Goal: Information Seeking & Learning: Learn about a topic

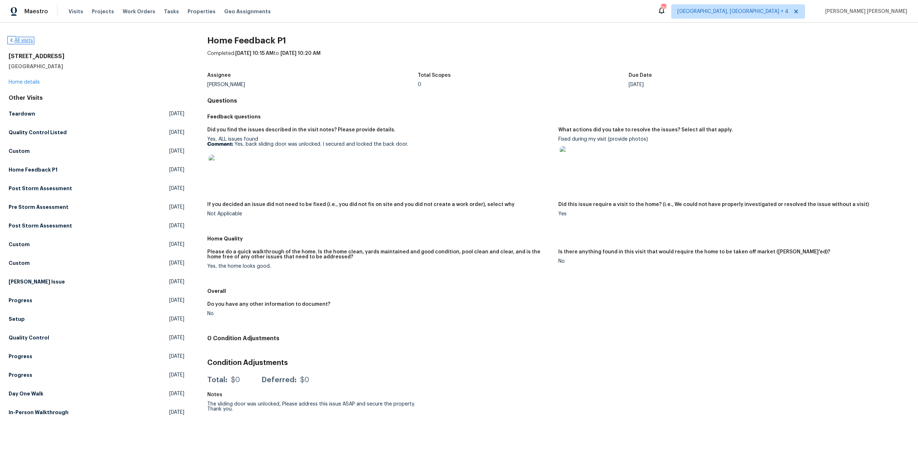
click at [30, 38] on link "All visits" at bounding box center [21, 40] width 24 height 5
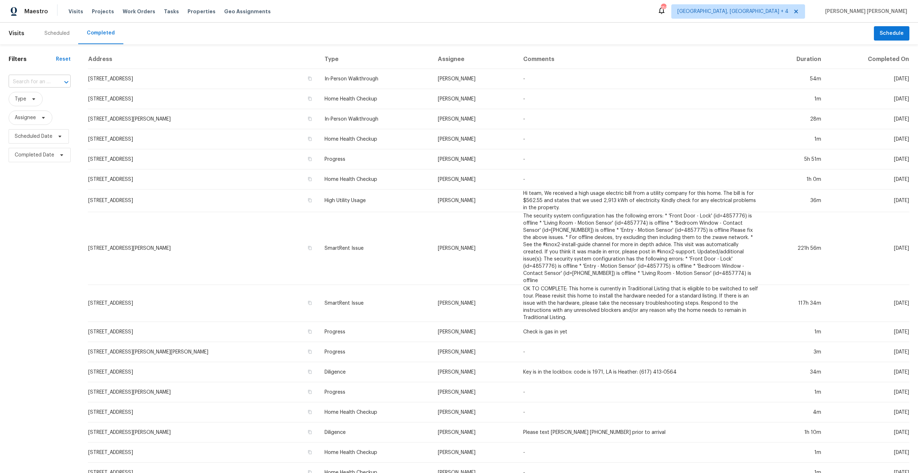
click at [39, 84] on input "text" at bounding box center [30, 81] width 42 height 11
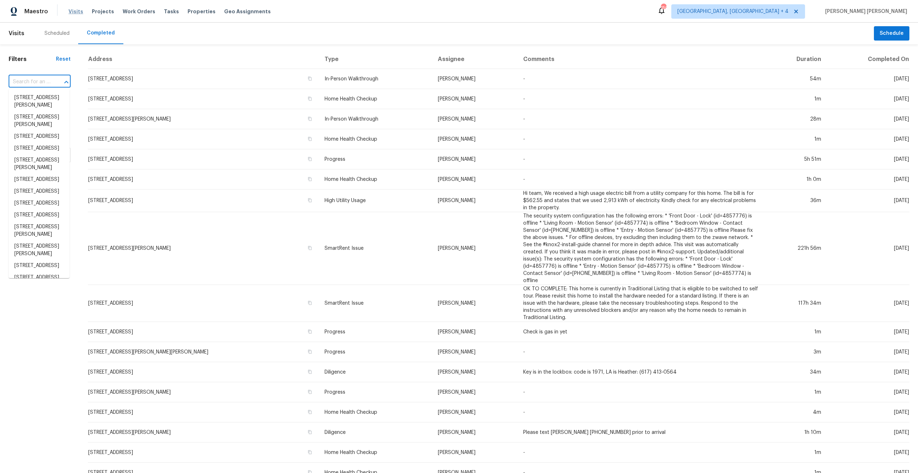
click at [71, 13] on span "Visits" at bounding box center [75, 11] width 15 height 7
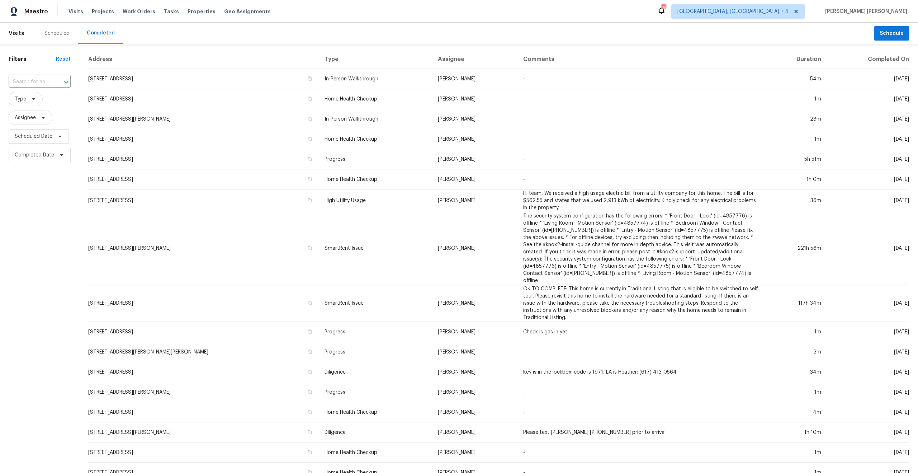
click at [31, 12] on span "Maestro" at bounding box center [36, 11] width 24 height 7
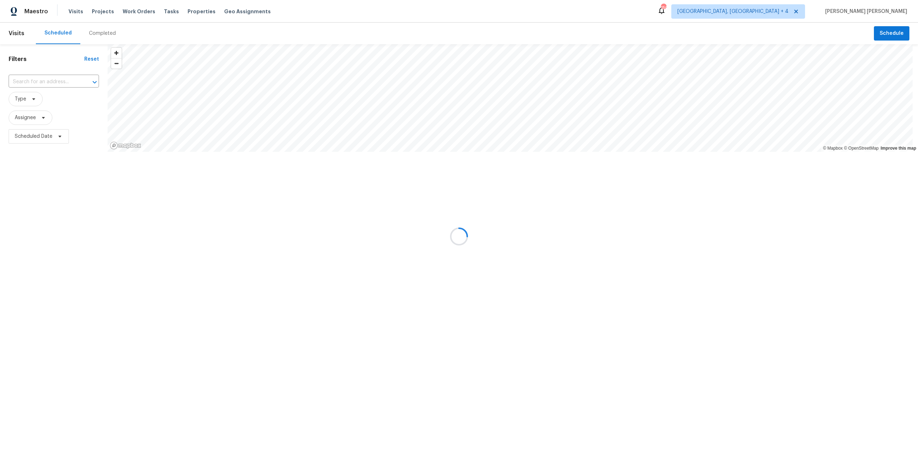
click at [47, 80] on div at bounding box center [459, 236] width 918 height 473
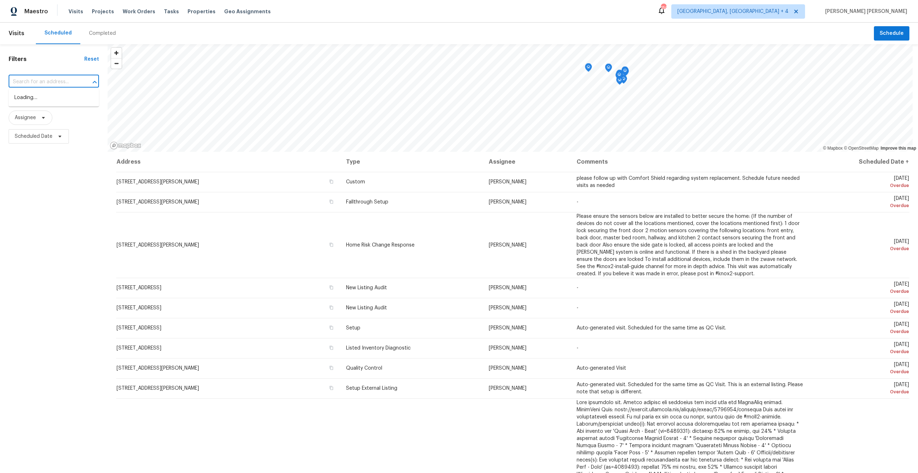
click at [37, 80] on input "text" at bounding box center [44, 81] width 70 height 11
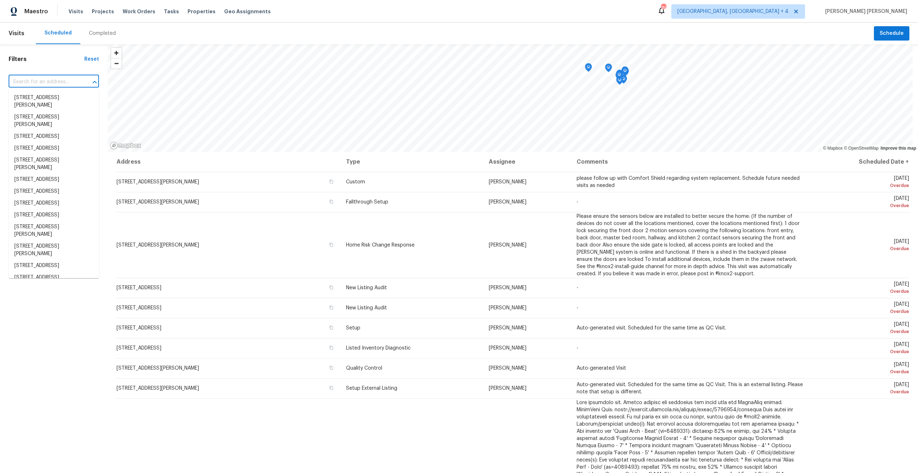
paste input "5614 Chatmoss"
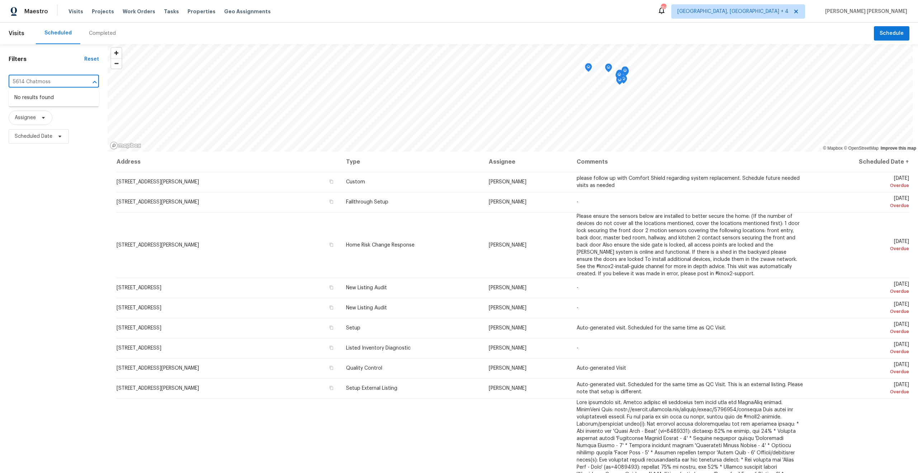
type input "5614 Chatmoss"
click at [788, 13] on span "[GEOGRAPHIC_DATA], [GEOGRAPHIC_DATA] + 4" at bounding box center [732, 11] width 111 height 7
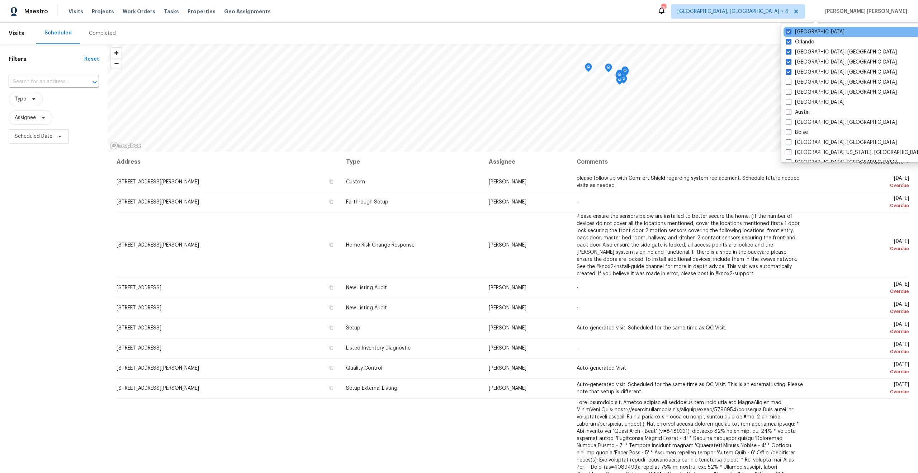
click at [814, 35] on div "[GEOGRAPHIC_DATA]" at bounding box center [855, 32] width 144 height 10
click at [814, 41] on label "Orlando" at bounding box center [800, 41] width 29 height 7
click at [790, 41] on input "Orlando" at bounding box center [788, 40] width 5 height 5
checkbox input "false"
click at [791, 32] on label "[GEOGRAPHIC_DATA]" at bounding box center [815, 31] width 59 height 7
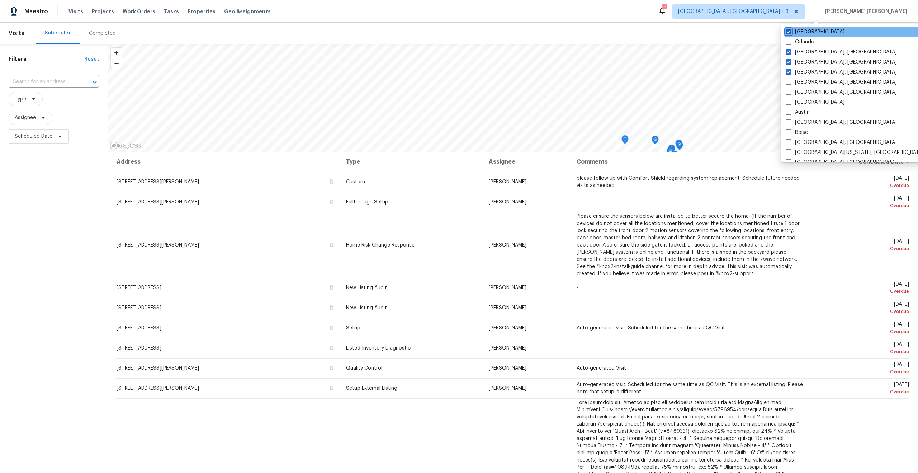
click at [790, 32] on input "[GEOGRAPHIC_DATA]" at bounding box center [788, 30] width 5 height 5
checkbox input "false"
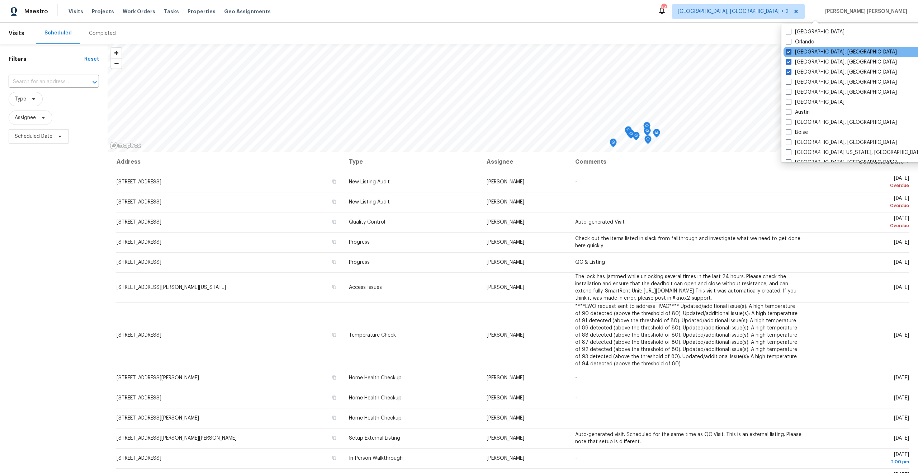
click at [791, 54] on label "[GEOGRAPHIC_DATA], [GEOGRAPHIC_DATA]" at bounding box center [841, 51] width 111 height 7
click at [790, 53] on input "[GEOGRAPHIC_DATA], [GEOGRAPHIC_DATA]" at bounding box center [788, 50] width 5 height 5
checkbox input "false"
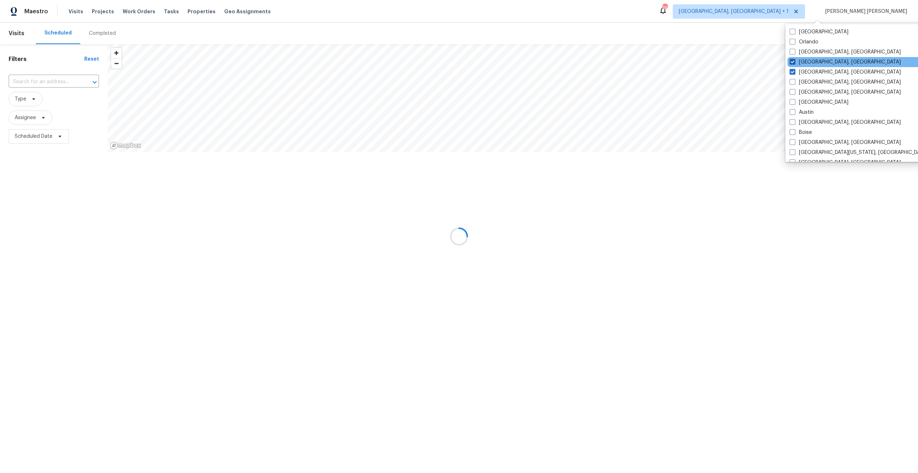
click at [790, 60] on span at bounding box center [793, 62] width 6 height 6
click at [790, 60] on input "[GEOGRAPHIC_DATA], [GEOGRAPHIC_DATA]" at bounding box center [792, 60] width 5 height 5
checkbox input "false"
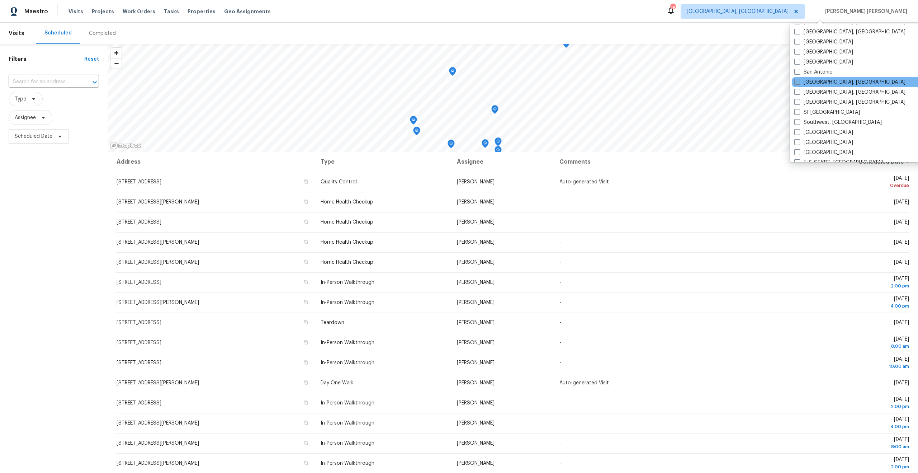
scroll to position [468, 0]
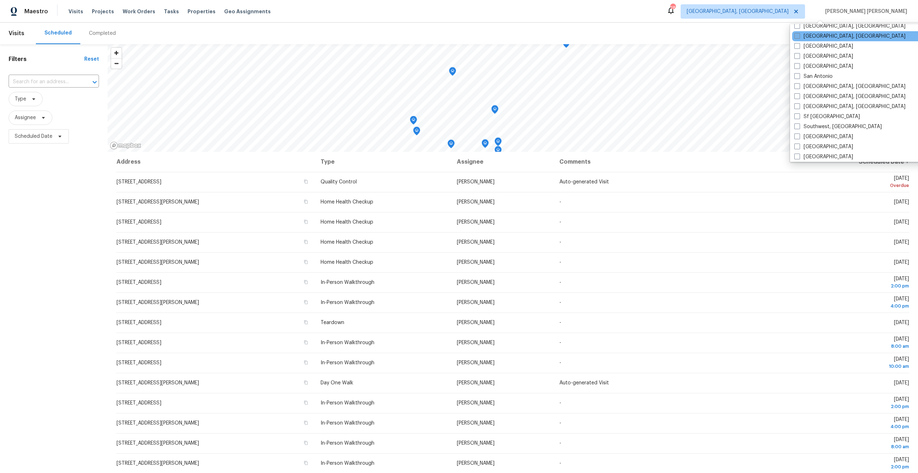
click at [799, 36] on span at bounding box center [797, 36] width 6 height 6
click at [799, 36] on input "[GEOGRAPHIC_DATA], [GEOGRAPHIC_DATA]" at bounding box center [796, 35] width 5 height 5
checkbox input "true"
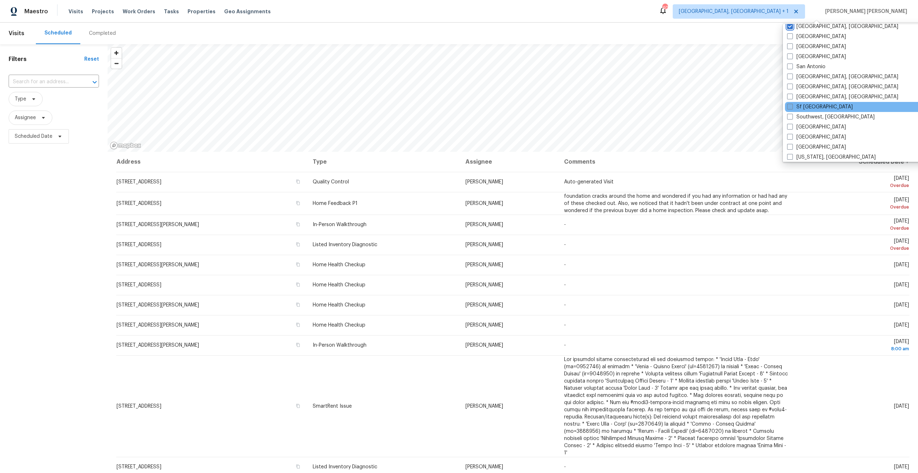
scroll to position [480, 0]
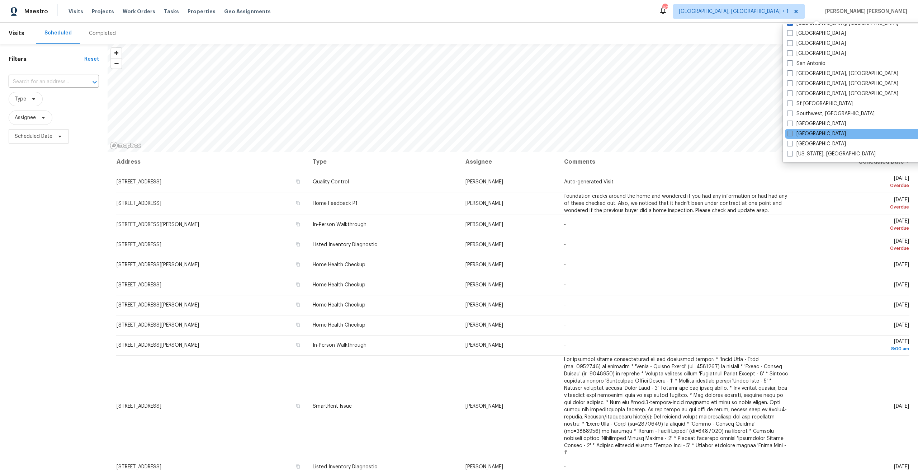
click at [790, 133] on span at bounding box center [790, 134] width 6 height 6
click at [790, 133] on input "[GEOGRAPHIC_DATA]" at bounding box center [789, 132] width 5 height 5
checkbox input "true"
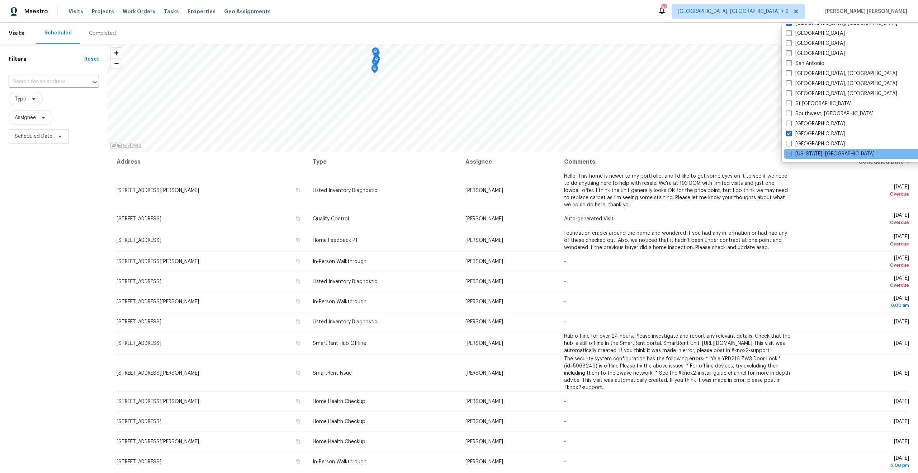
click at [787, 153] on span at bounding box center [789, 154] width 6 height 6
click at [787, 153] on input "[US_STATE], [GEOGRAPHIC_DATA]" at bounding box center [788, 152] width 5 height 5
checkbox input "true"
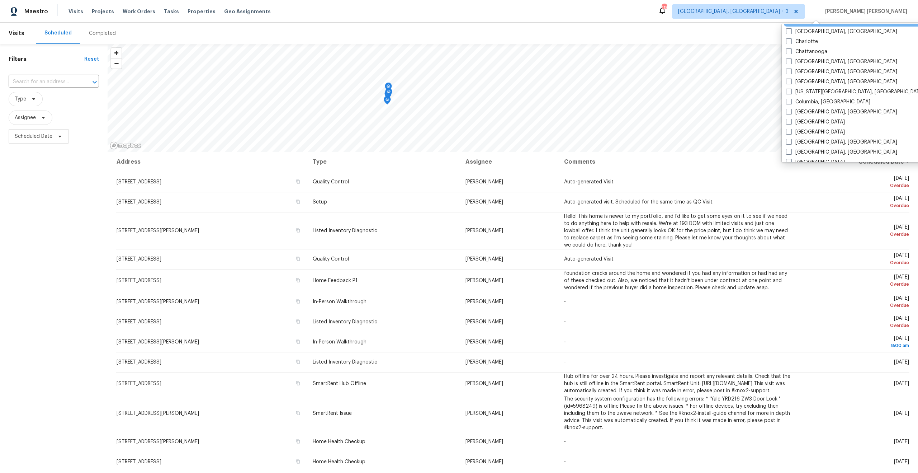
scroll to position [157, 0]
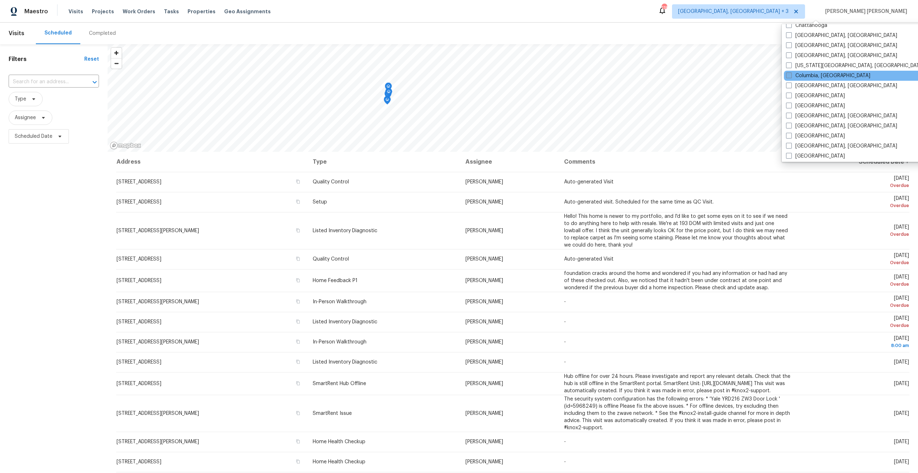
click at [787, 75] on span at bounding box center [789, 75] width 6 height 6
click at [787, 75] on input "Columbia, [GEOGRAPHIC_DATA]" at bounding box center [788, 74] width 5 height 5
checkbox input "true"
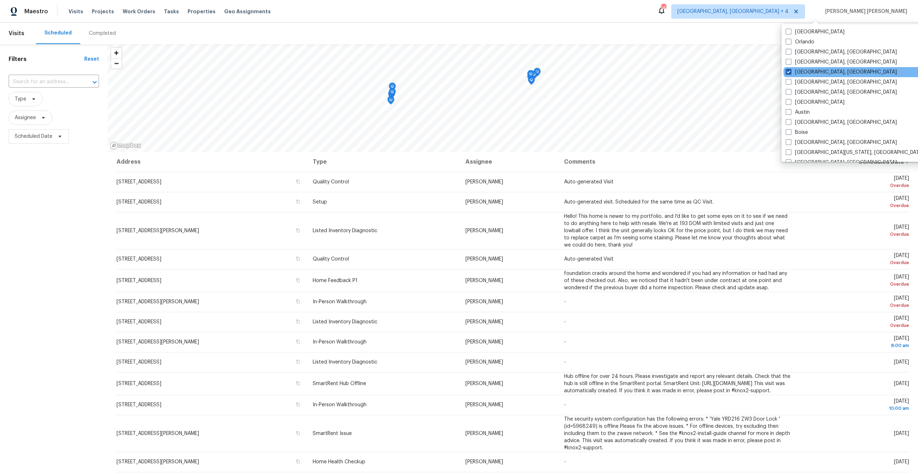
click at [788, 72] on span at bounding box center [789, 72] width 6 height 6
click at [788, 72] on input "[GEOGRAPHIC_DATA], [GEOGRAPHIC_DATA]" at bounding box center [788, 70] width 5 height 5
checkbox input "false"
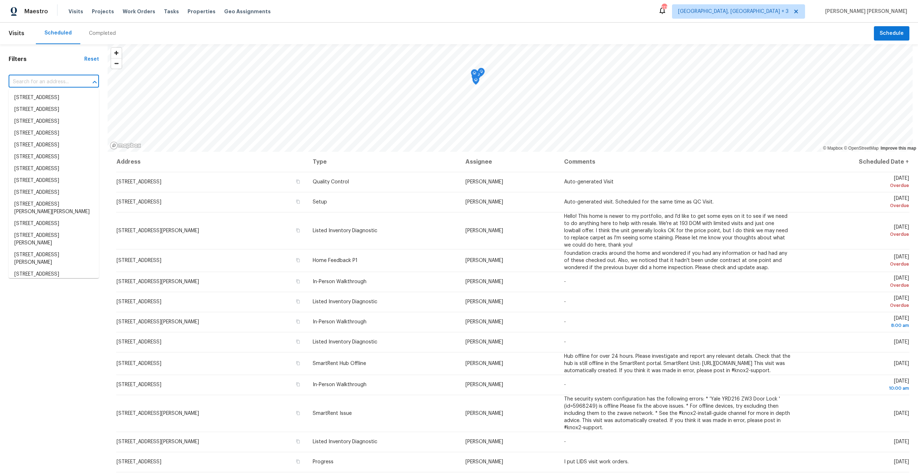
click at [60, 80] on input "text" at bounding box center [44, 81] width 70 height 11
paste input "5614 Chatmoss"
type input "5614 Chatmoss"
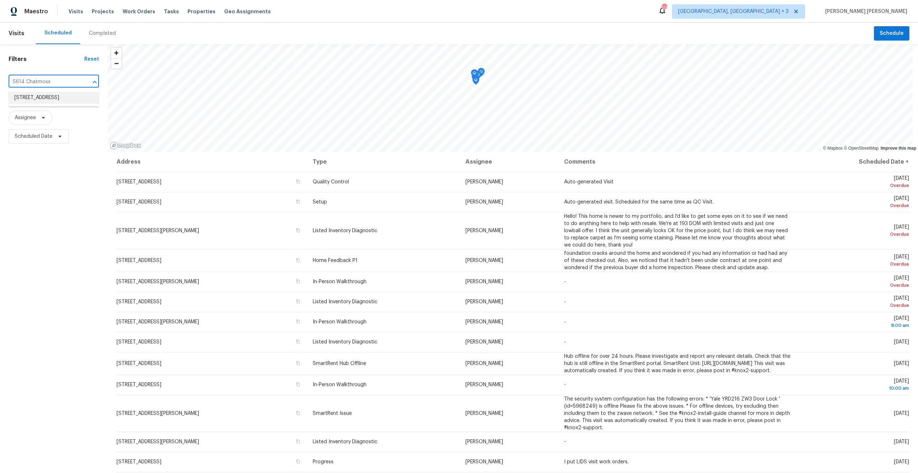
click at [24, 95] on li "[STREET_ADDRESS]" at bounding box center [54, 98] width 90 height 12
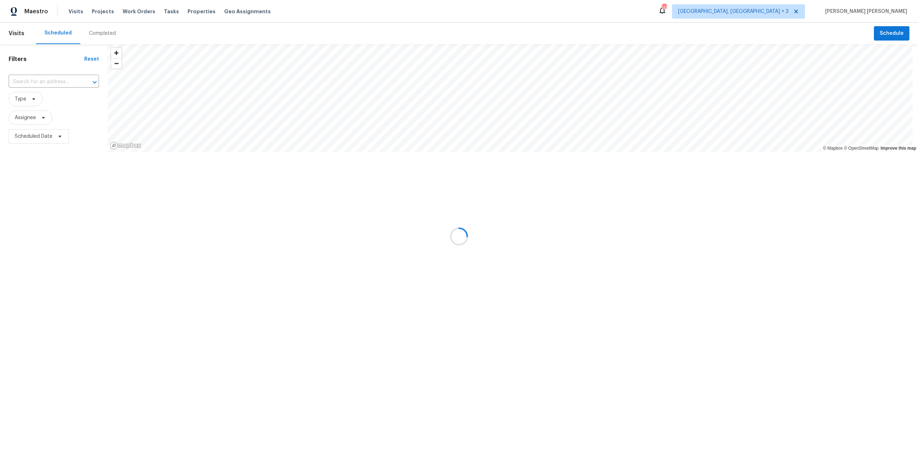
type input "[STREET_ADDRESS]"
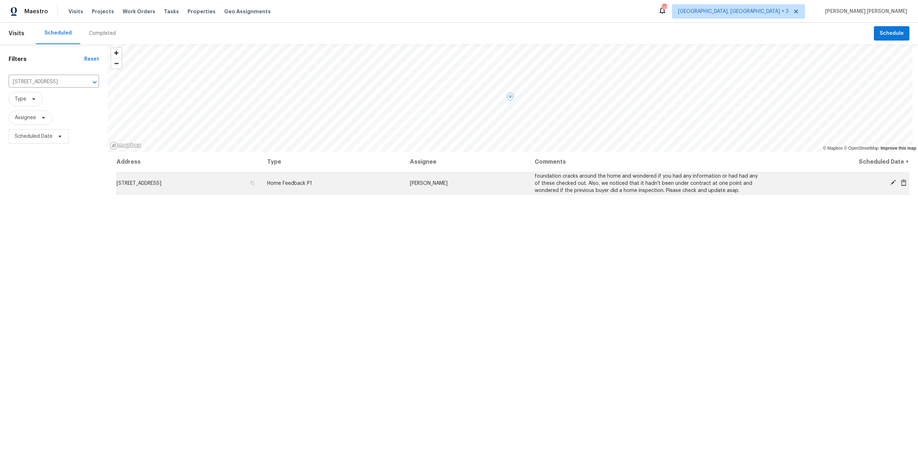
click at [623, 174] on span "foundation cracks around the home and wondered if you had any information or ha…" at bounding box center [646, 183] width 223 height 19
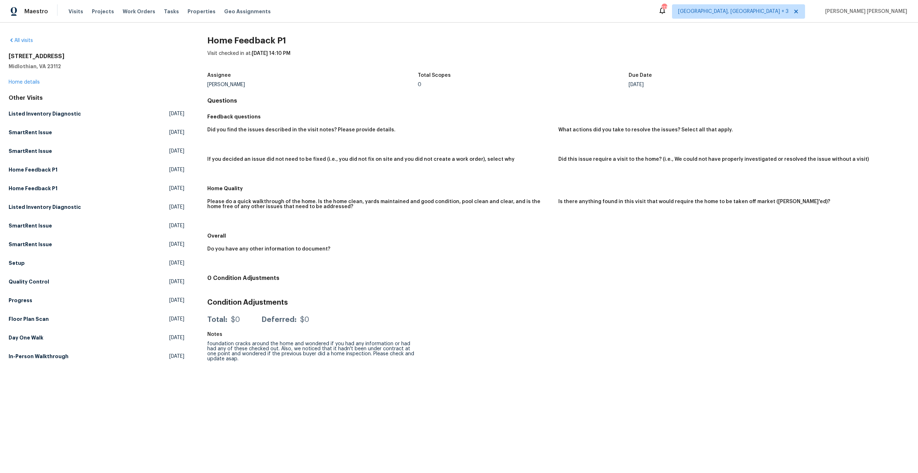
click at [357, 352] on div "foundation cracks around the home and wondered if you had any information or ha…" at bounding box center [312, 351] width 211 height 20
click at [390, 348] on div "foundation cracks around the home and wondered if you had any information or ha…" at bounding box center [312, 351] width 211 height 20
click at [24, 81] on link "Home details" at bounding box center [24, 82] width 31 height 5
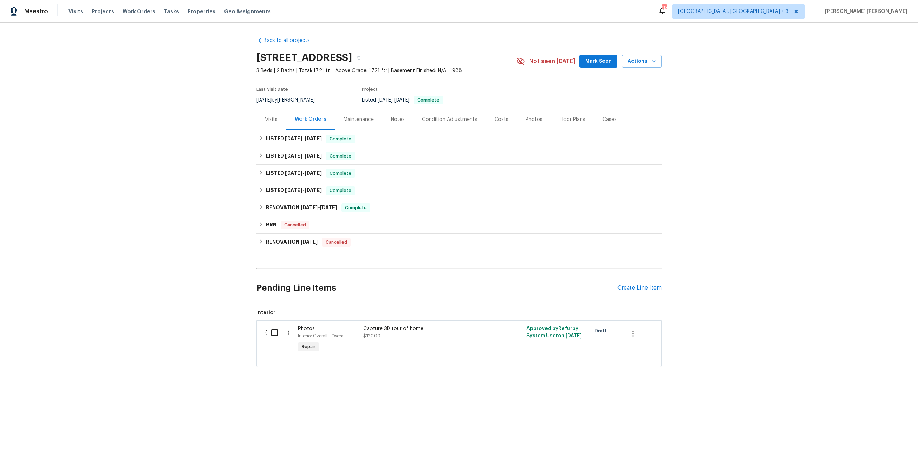
click at [262, 114] on div "Visits" at bounding box center [271, 119] width 30 height 21
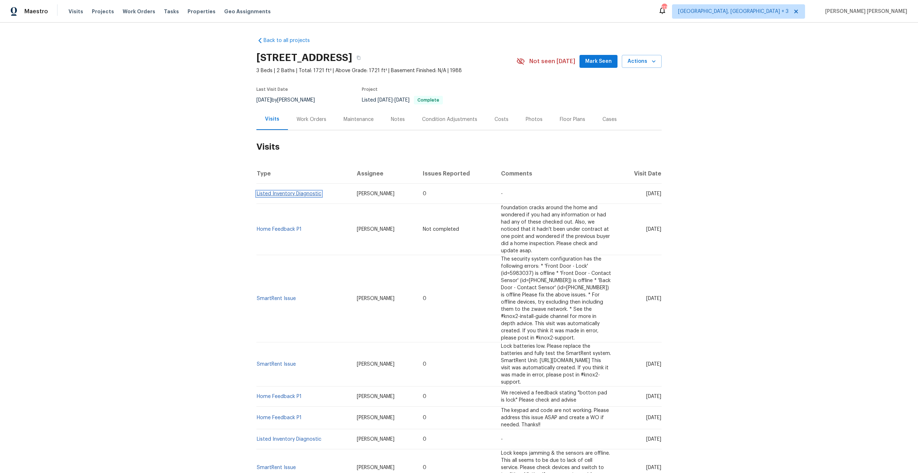
click at [293, 195] on link "Listed Inventory Diagnostic" at bounding box center [289, 193] width 65 height 5
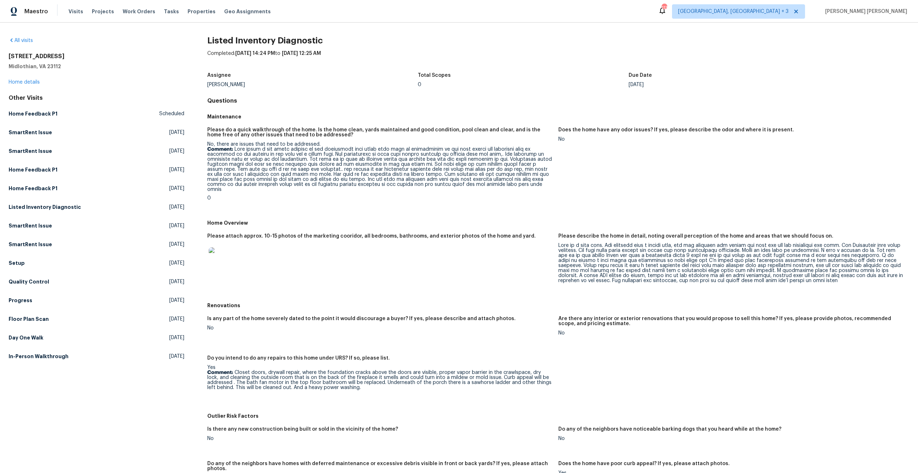
click at [310, 170] on p "Comment:" at bounding box center [379, 169] width 345 height 45
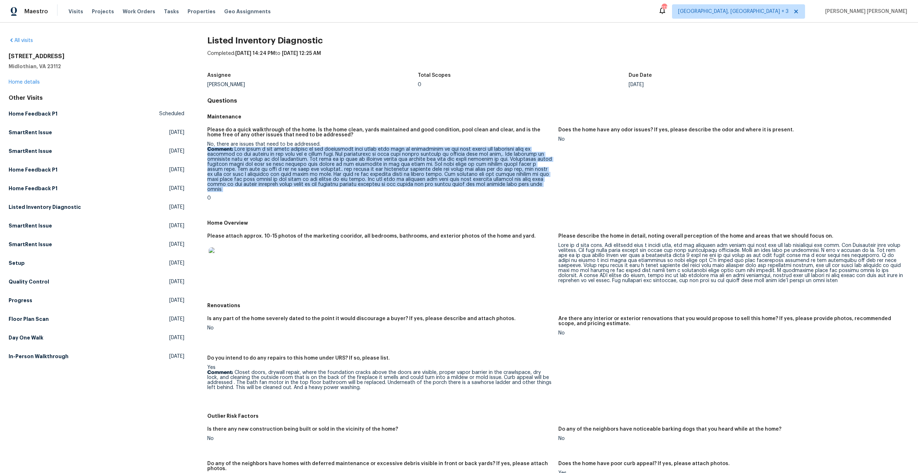
click at [310, 170] on p "Comment:" at bounding box center [379, 169] width 345 height 45
click at [410, 151] on p "Comment:" at bounding box center [379, 169] width 345 height 45
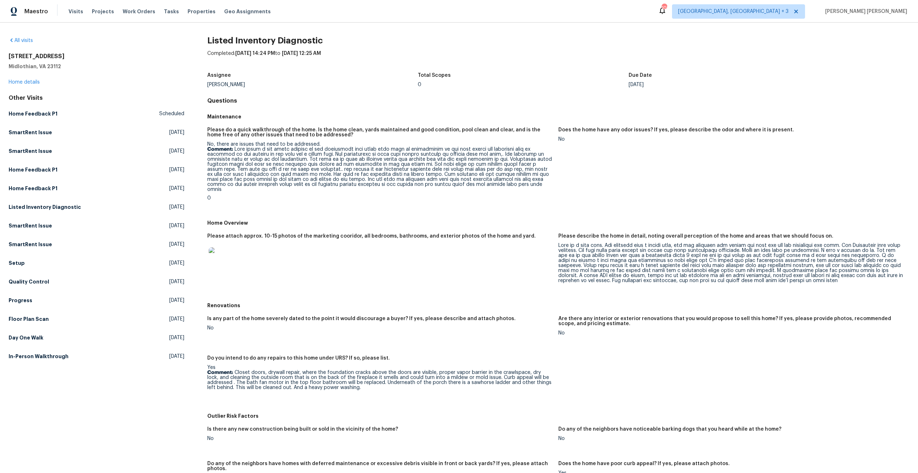
click at [347, 174] on p "Comment:" at bounding box center [379, 169] width 345 height 45
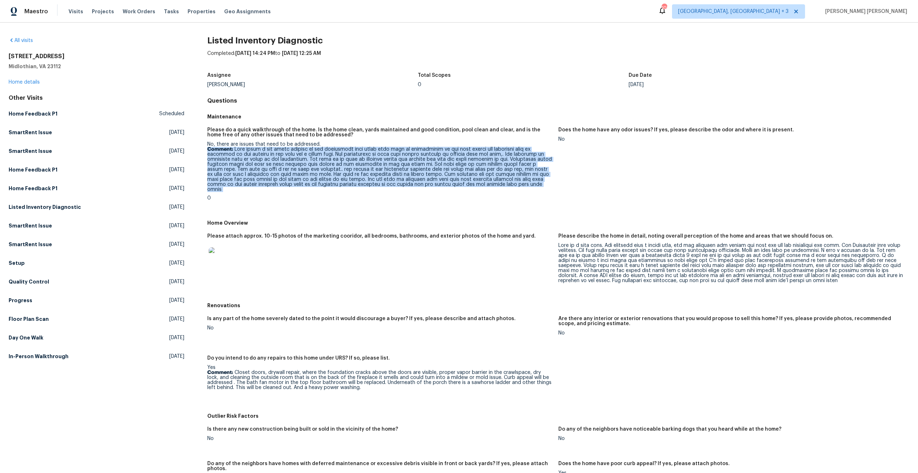
click at [347, 174] on p "Comment:" at bounding box center [379, 169] width 345 height 45
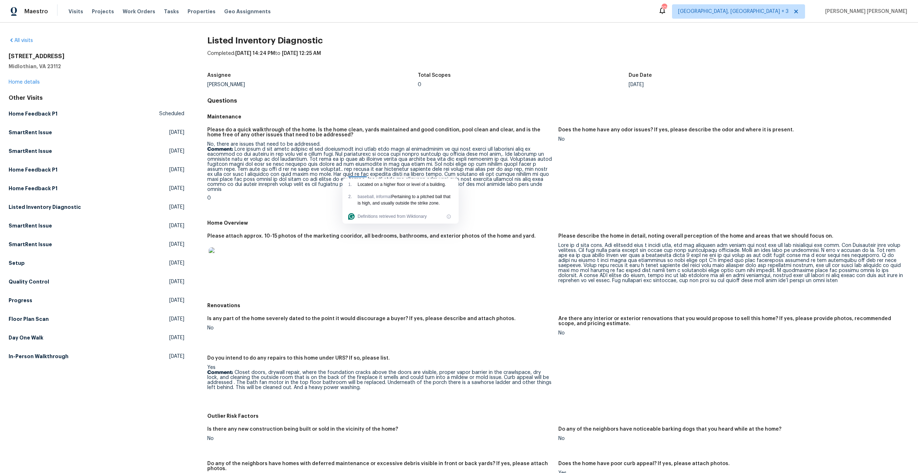
click at [340, 157] on p "Comment:" at bounding box center [379, 169] width 345 height 45
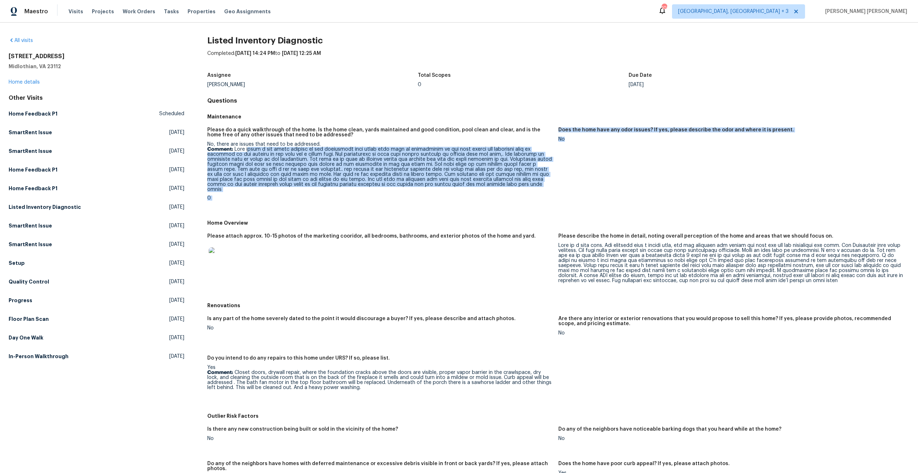
drag, startPoint x: 252, startPoint y: 151, endPoint x: 559, endPoint y: 199, distance: 310.7
click at [559, 199] on div "Please do a quick walkthrough of the home. Is the home clean, yards maintained …" at bounding box center [558, 169] width 702 height 93
click at [559, 199] on figure "Does the home have any odor issues? If yes, please describe the odor and where …" at bounding box center [733, 169] width 351 height 85
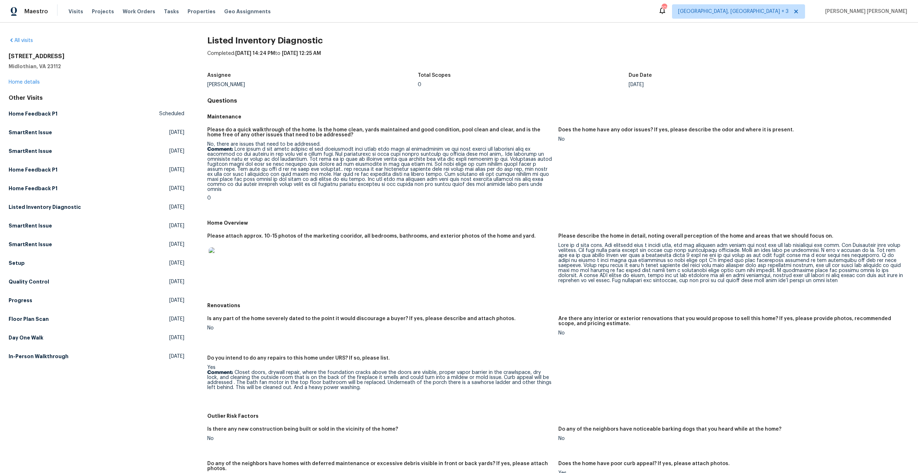
click at [364, 178] on p "Comment:" at bounding box center [379, 169] width 345 height 45
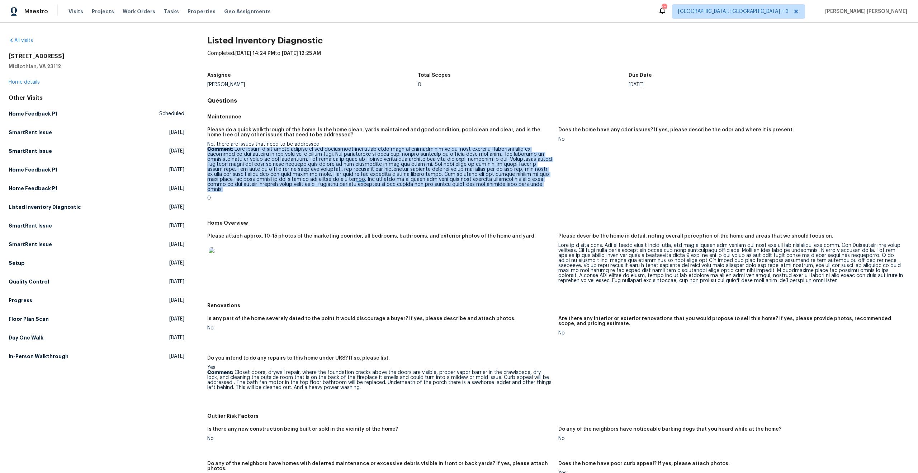
click at [364, 178] on p "Comment:" at bounding box center [379, 169] width 345 height 45
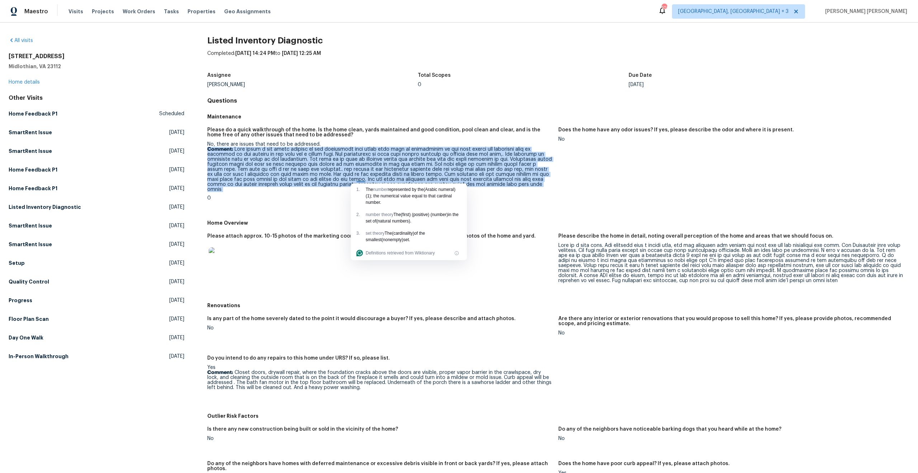
click at [339, 162] on p "Comment:" at bounding box center [379, 169] width 345 height 45
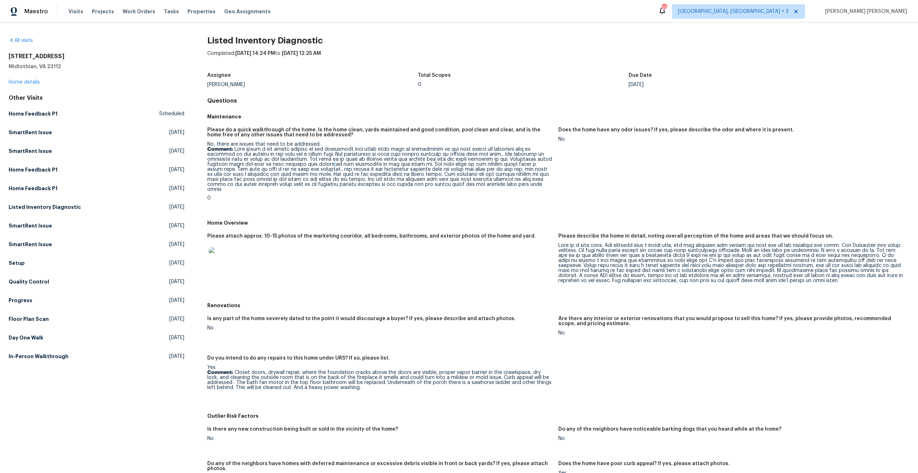
click at [339, 162] on p "Comment:" at bounding box center [379, 169] width 345 height 45
click at [316, 154] on p "Comment:" at bounding box center [379, 169] width 345 height 45
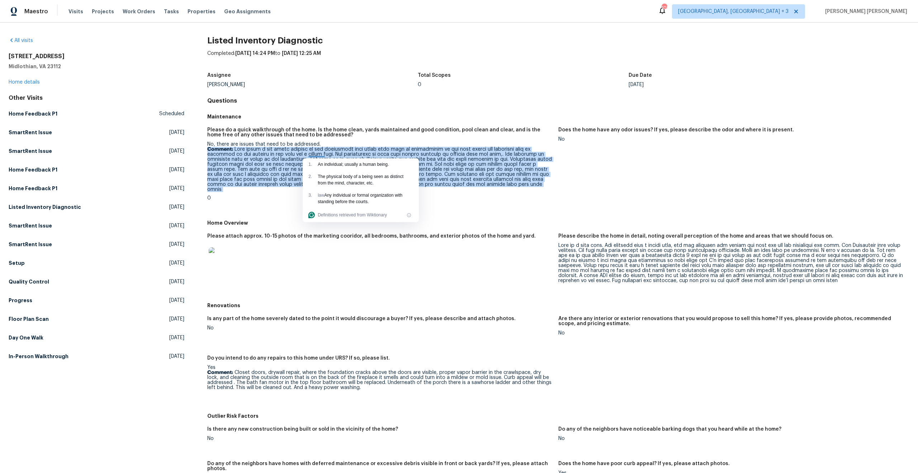
click at [316, 154] on p "Comment:" at bounding box center [379, 169] width 345 height 45
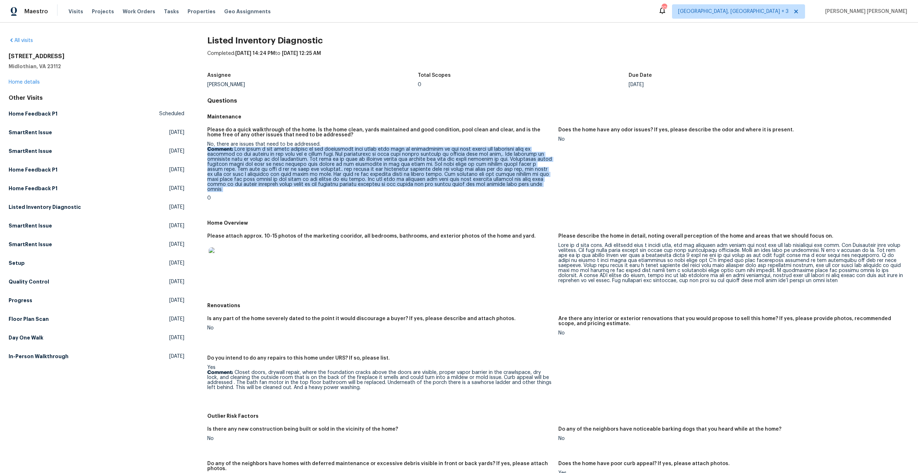
click at [288, 152] on p "Comment:" at bounding box center [379, 169] width 345 height 45
drag, startPoint x: 235, startPoint y: 153, endPoint x: 458, endPoint y: 199, distance: 227.3
click at [457, 199] on figure "Please do a quick walkthrough of the home. Is the home clean, yards maintained …" at bounding box center [382, 169] width 351 height 85
click at [458, 199] on figure "Please do a quick walkthrough of the home. Is the home clean, yards maintained …" at bounding box center [382, 169] width 351 height 85
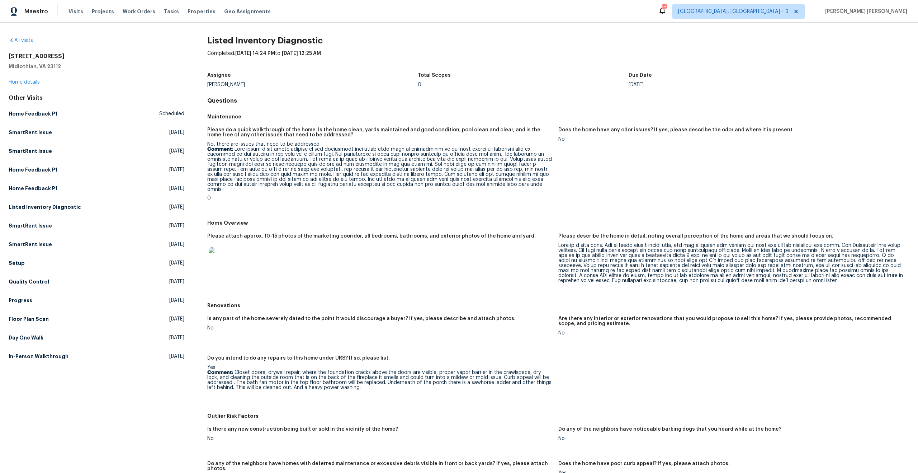
click at [370, 172] on p "Comment:" at bounding box center [379, 169] width 345 height 45
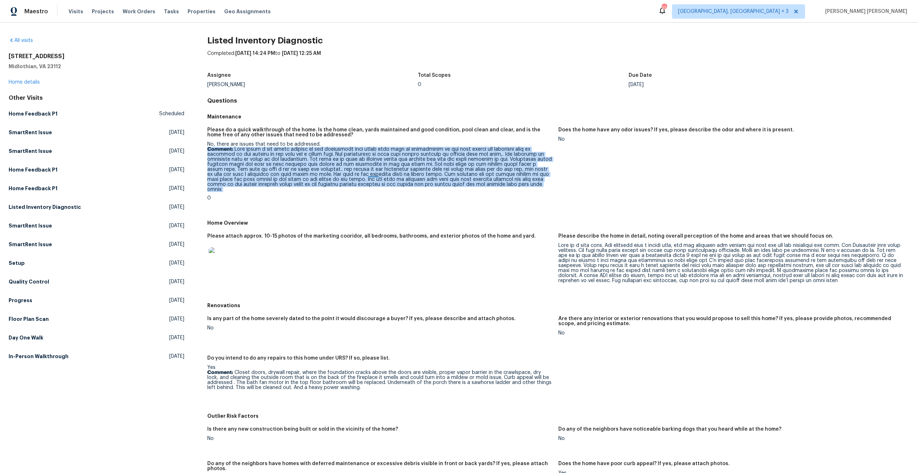
click at [370, 172] on p "Comment:" at bounding box center [379, 169] width 345 height 45
click at [304, 151] on p "Comment:" at bounding box center [379, 169] width 345 height 45
drag, startPoint x: 280, startPoint y: 144, endPoint x: 551, endPoint y: 184, distance: 274.7
click at [551, 184] on figure "Please do a quick walkthrough of the home. Is the home clean, yards maintained …" at bounding box center [382, 169] width 351 height 85
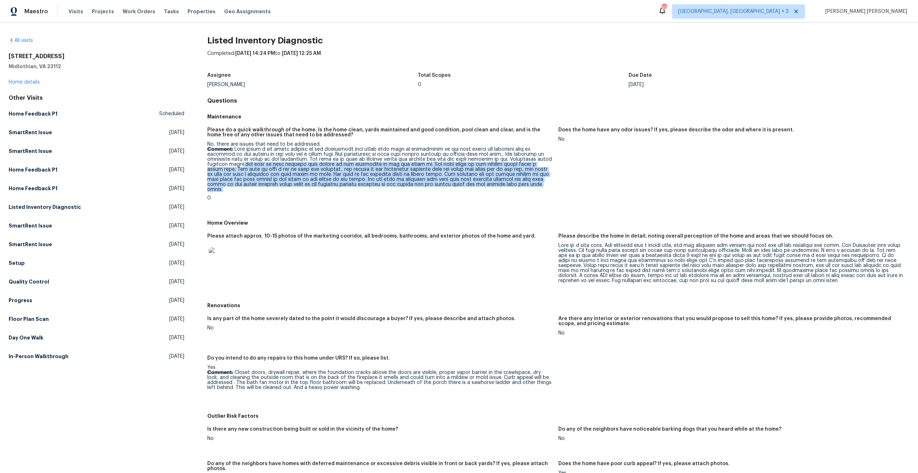
drag, startPoint x: 530, startPoint y: 188, endPoint x: 256, endPoint y: 164, distance: 275.3
click at [256, 164] on div "No, there are issues that need to be addressed. Comment: 0" at bounding box center [379, 171] width 345 height 59
click at [256, 164] on p "Comment:" at bounding box center [379, 169] width 345 height 45
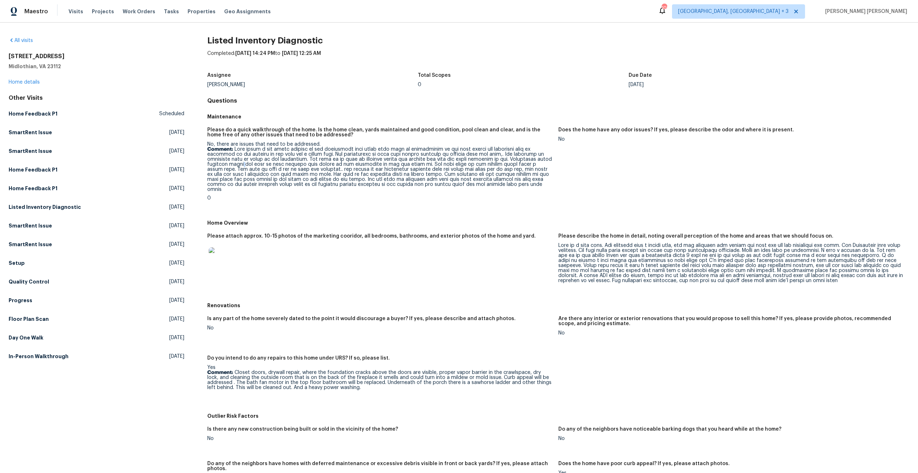
click at [256, 164] on p "Comment:" at bounding box center [379, 169] width 345 height 45
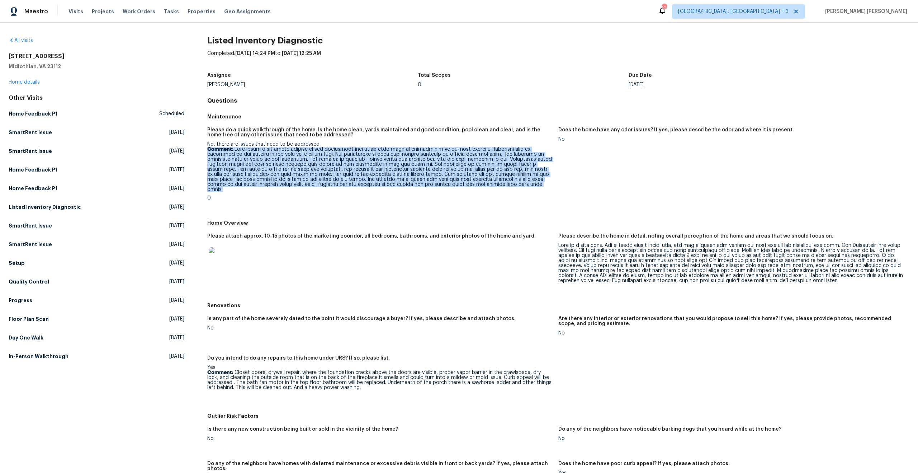
click at [256, 164] on p "Comment:" at bounding box center [379, 169] width 345 height 45
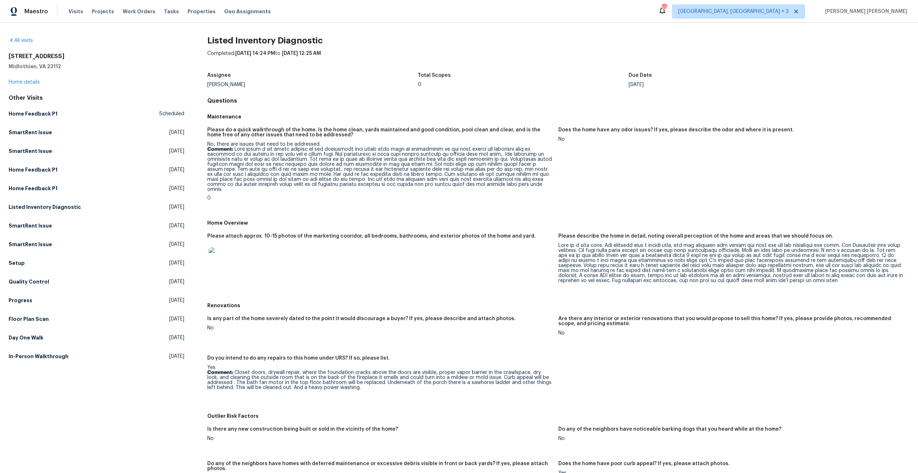
click at [341, 162] on p "Comment:" at bounding box center [379, 169] width 345 height 45
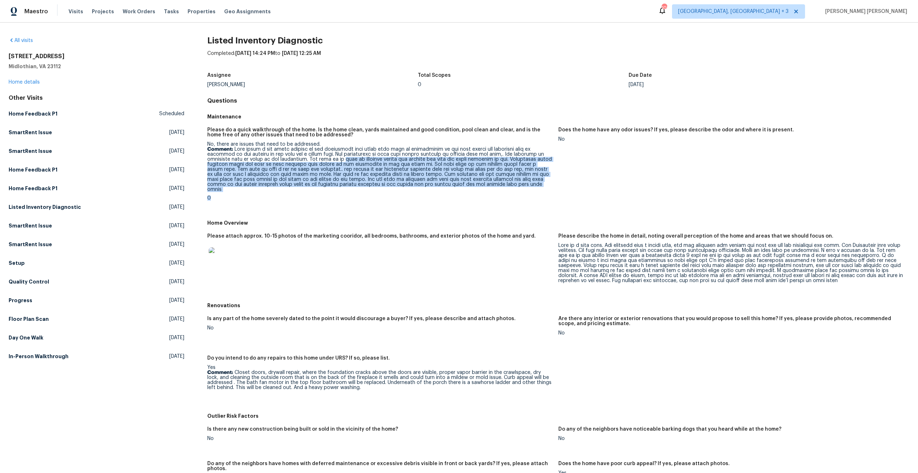
drag, startPoint x: 341, startPoint y: 162, endPoint x: 532, endPoint y: 191, distance: 193.3
click at [532, 191] on div "No, there are issues that need to be addressed. Comment: 0" at bounding box center [379, 171] width 345 height 59
drag, startPoint x: 533, startPoint y: 190, endPoint x: 233, endPoint y: 158, distance: 301.8
click at [233, 158] on div "No, there are issues that need to be addressed. Comment: 0" at bounding box center [379, 171] width 345 height 59
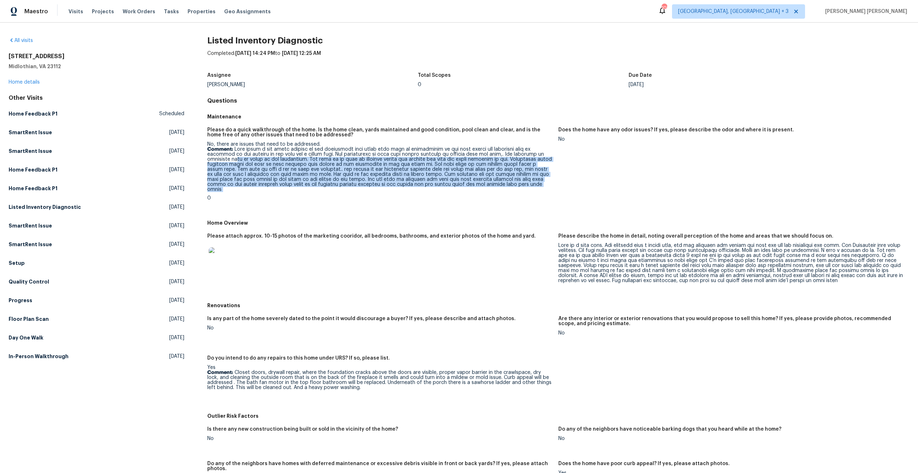
click at [233, 158] on p "Comment:" at bounding box center [379, 169] width 345 height 45
drag, startPoint x: 233, startPoint y: 158, endPoint x: 544, endPoint y: 192, distance: 313.0
click at [544, 192] on div "No, there are issues that need to be addressed. Comment: 0" at bounding box center [379, 171] width 345 height 59
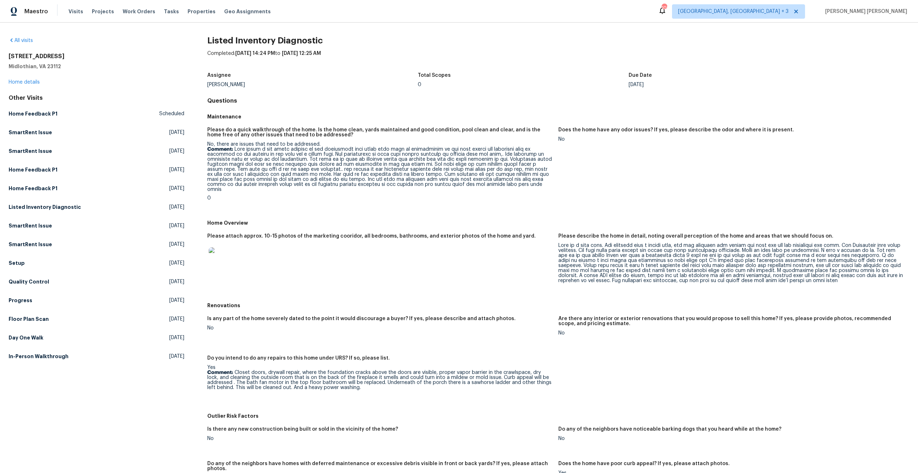
click at [591, 245] on div at bounding box center [730, 263] width 345 height 40
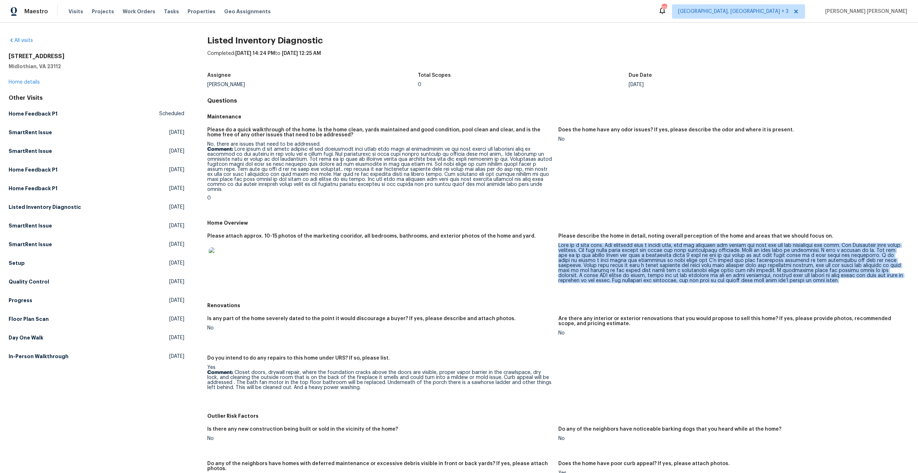
click at [591, 245] on div at bounding box center [730, 263] width 345 height 40
click at [568, 253] on div at bounding box center [730, 263] width 345 height 40
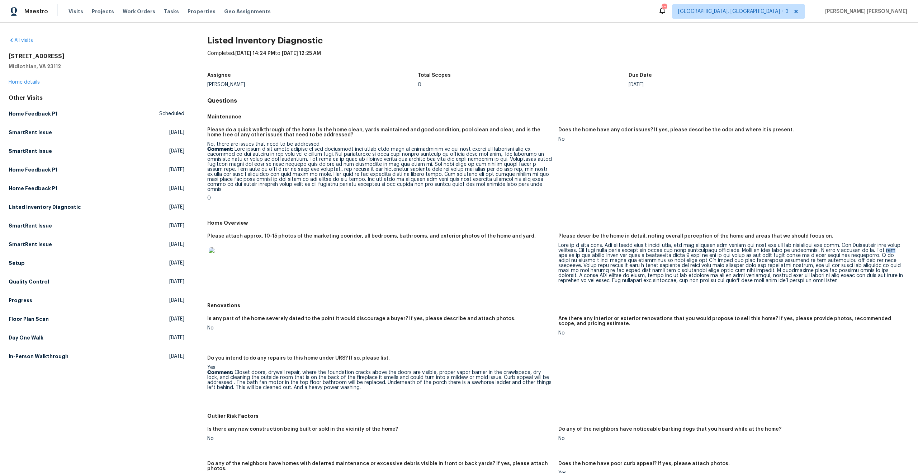
click at [568, 253] on div at bounding box center [730, 263] width 345 height 40
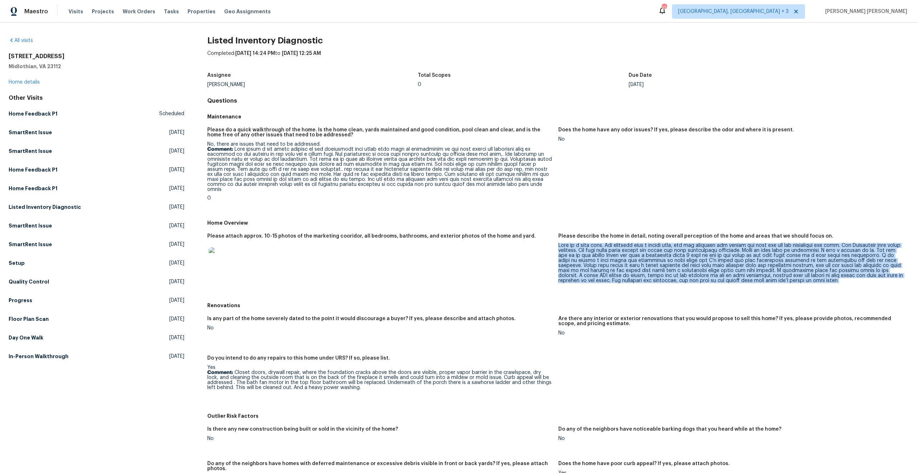
click at [568, 253] on html "Maestro Visits Projects Work Orders Tasks Properties Geo Assignments [STREET_AD…" at bounding box center [459, 236] width 918 height 473
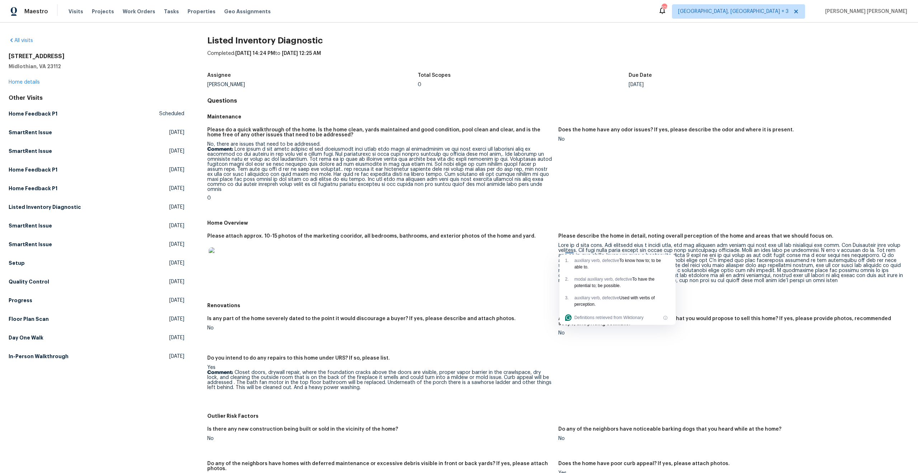
click at [515, 250] on div at bounding box center [379, 259] width 345 height 32
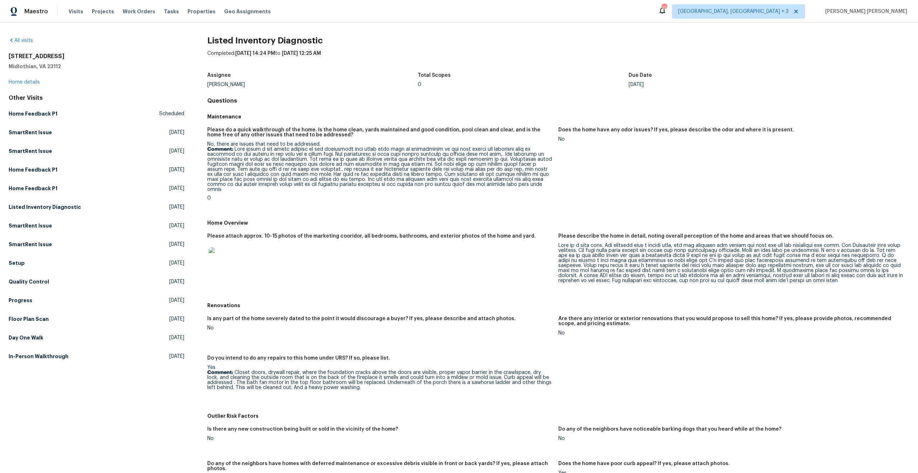
click at [22, 53] on h2 "[STREET_ADDRESS]" at bounding box center [97, 56] width 176 height 7
copy h2 "[STREET_ADDRESS]"
click at [227, 257] on img at bounding box center [220, 258] width 23 height 23
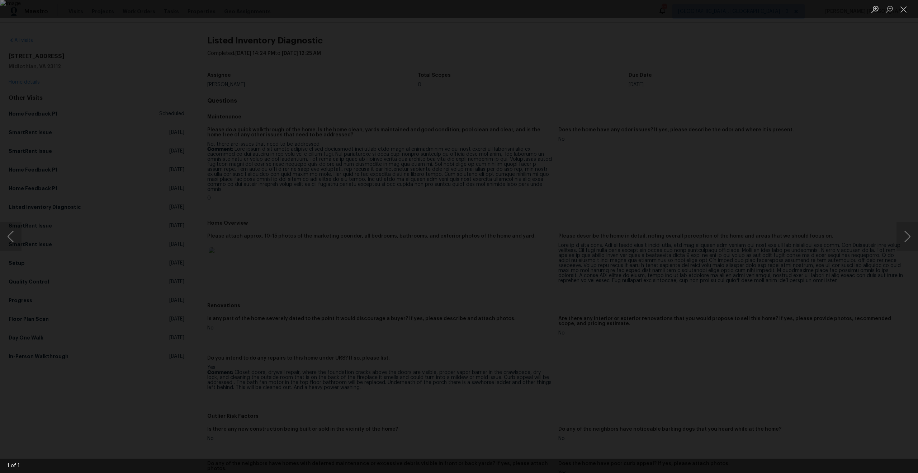
click at [175, 147] on div "Lightbox" at bounding box center [459, 236] width 918 height 473
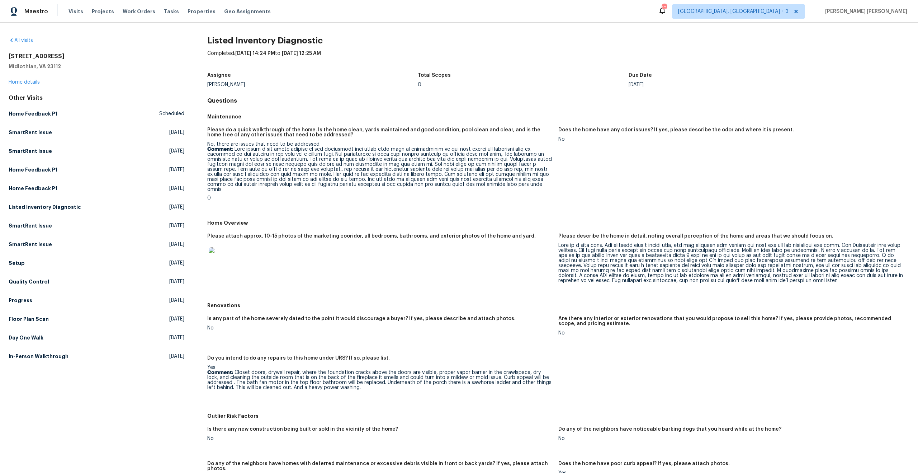
click at [32, 54] on h2 "[STREET_ADDRESS]" at bounding box center [97, 56] width 176 height 7
copy h2 "[STREET_ADDRESS]"
